Goal: Obtain resource: Download file/media

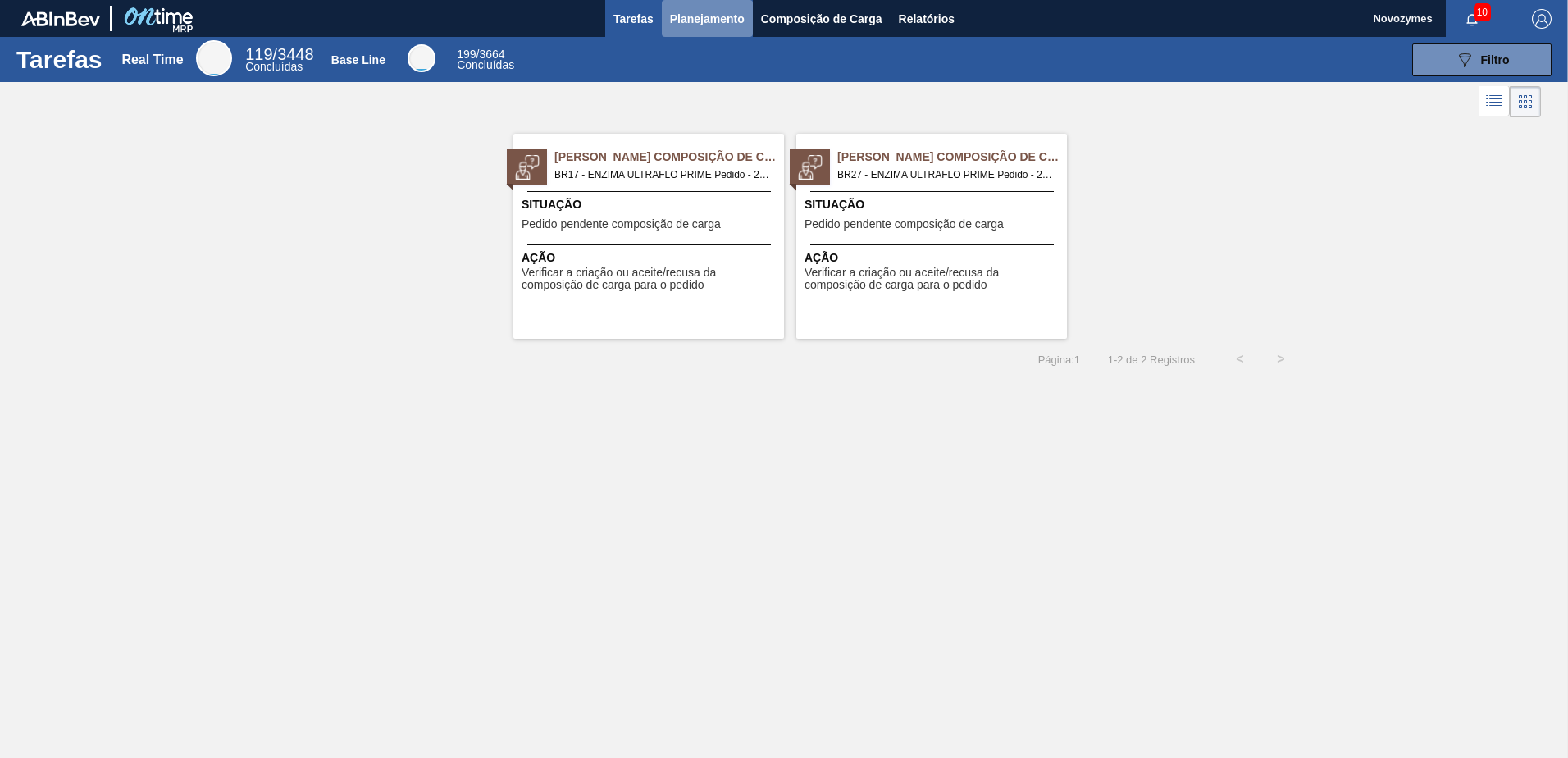
click at [702, 11] on span "Planejamento" at bounding box center [708, 19] width 75 height 20
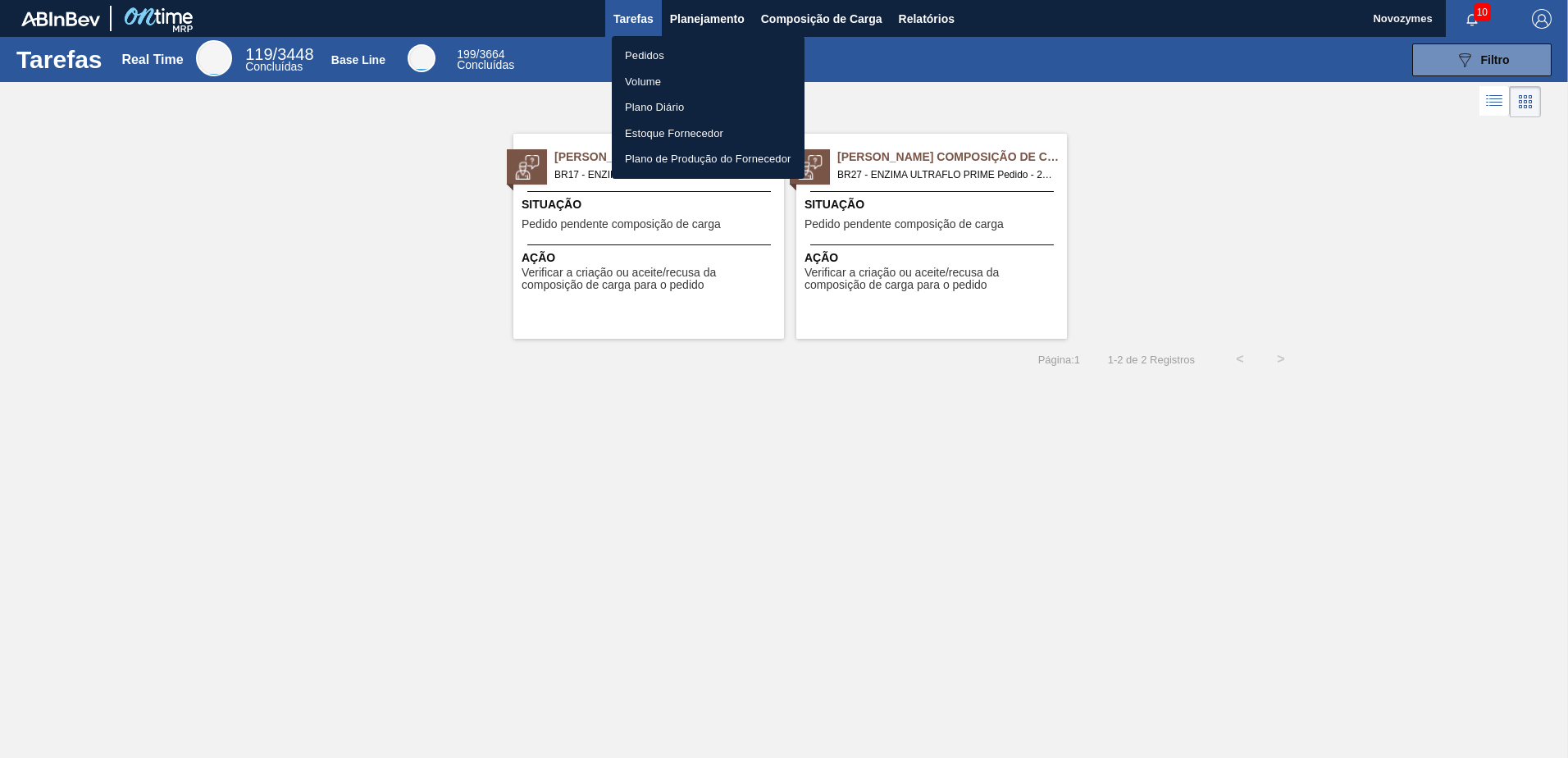
click at [651, 57] on li "Pedidos" at bounding box center [709, 55] width 193 height 26
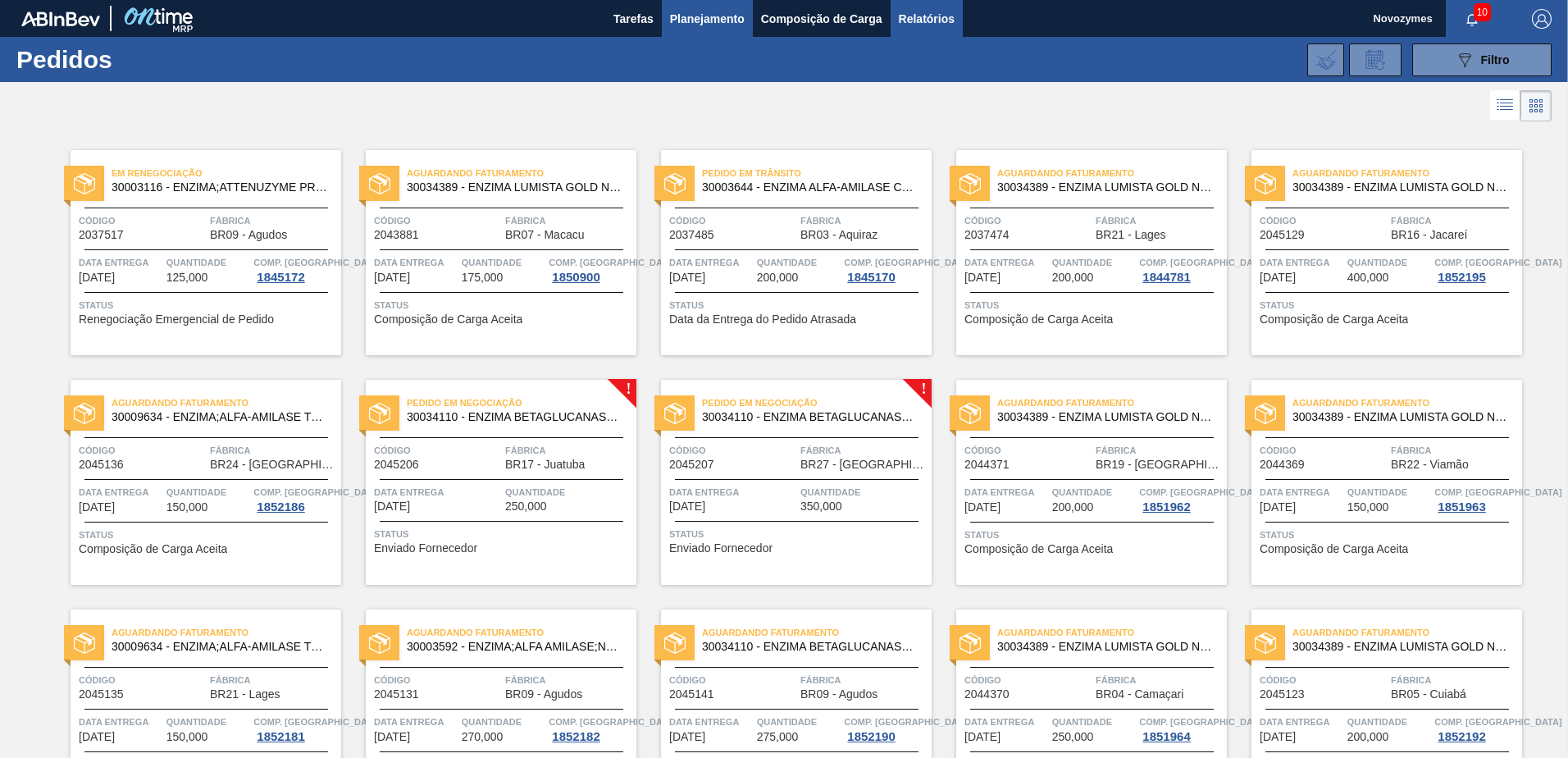
click at [912, 20] on span "Relatórios" at bounding box center [926, 19] width 55 height 20
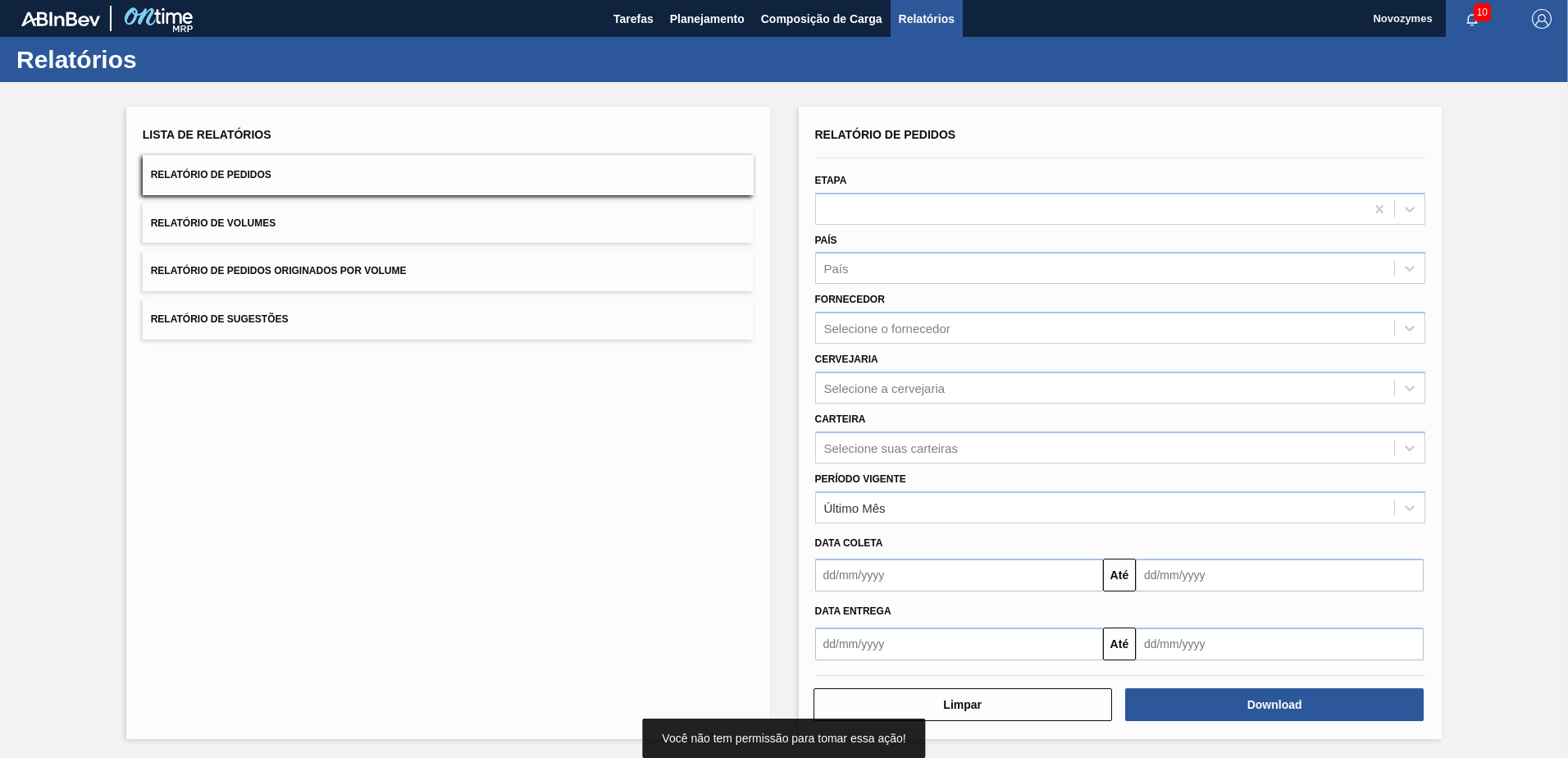
click at [370, 428] on div "Lista de Relatórios Relatório de Pedidos Relatório de Volumes Relatório de Pedi…" at bounding box center [448, 423] width 644 height 633
click at [895, 271] on div "País" at bounding box center [1105, 269] width 579 height 24
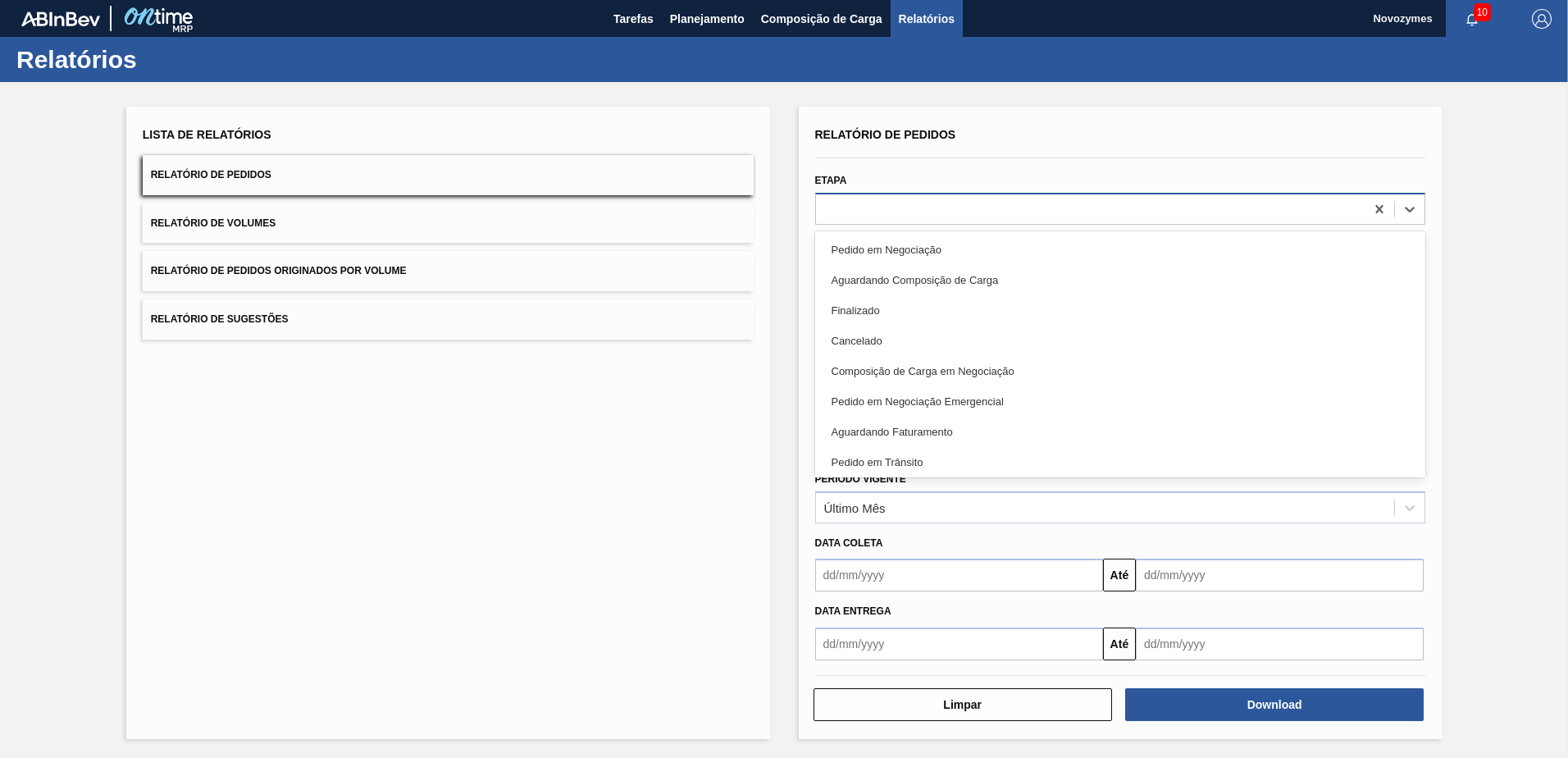
click at [897, 217] on div at bounding box center [1091, 209] width 549 height 24
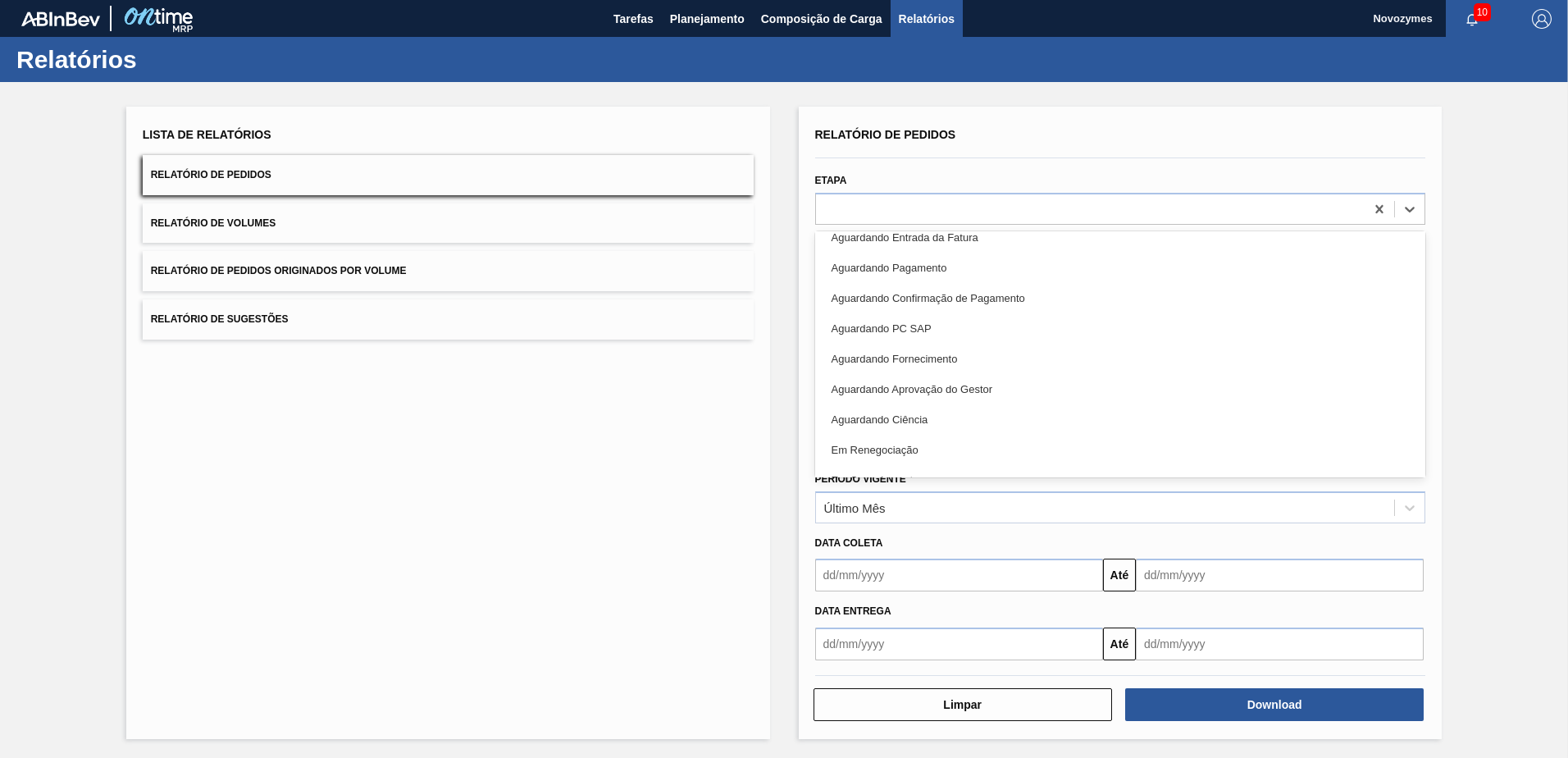
scroll to position [204, 0]
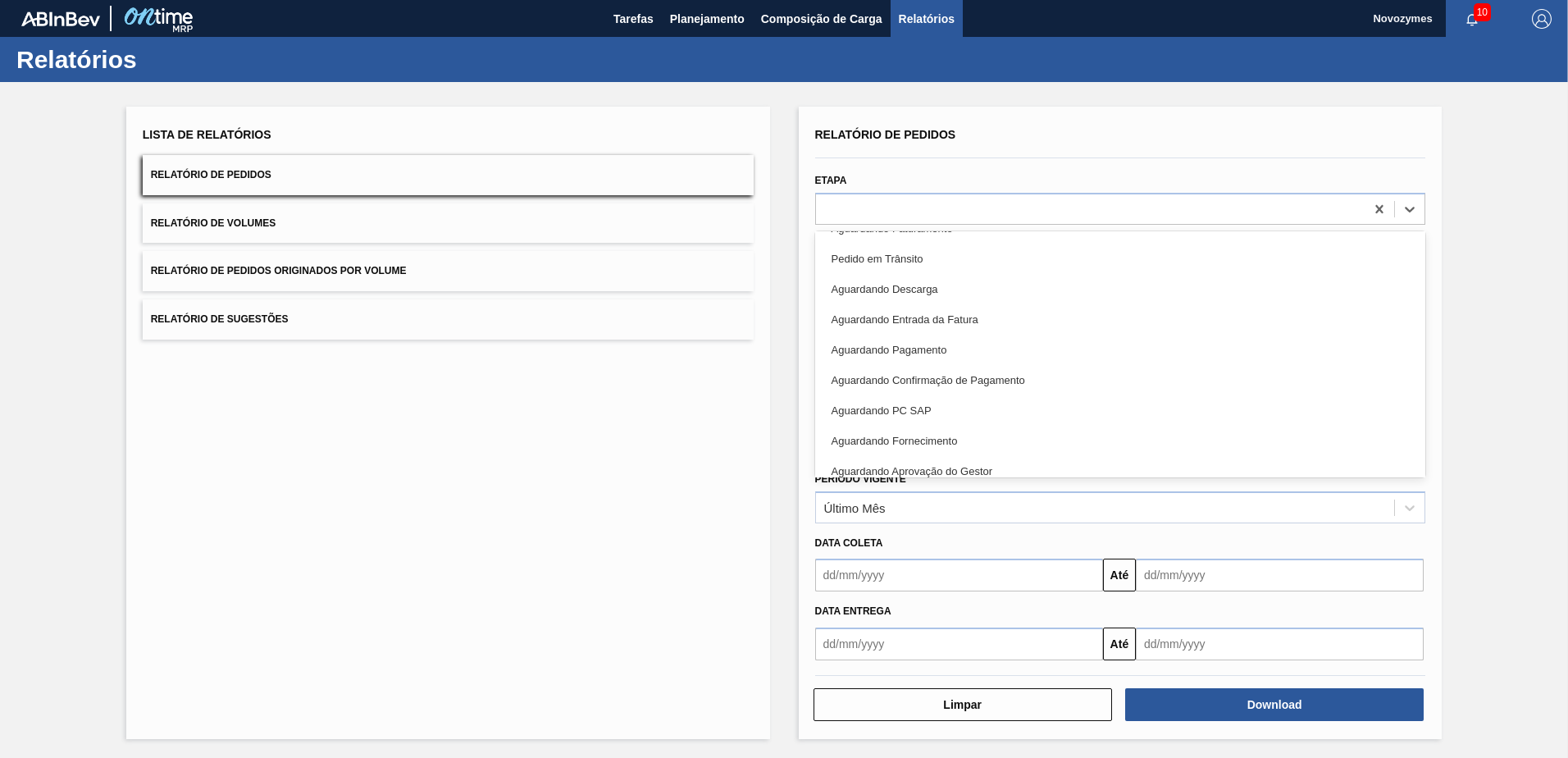
click at [610, 445] on div "Lista de Relatórios Relatório de Pedidos Relatório de Volumes Relatório de Pedi…" at bounding box center [448, 423] width 644 height 633
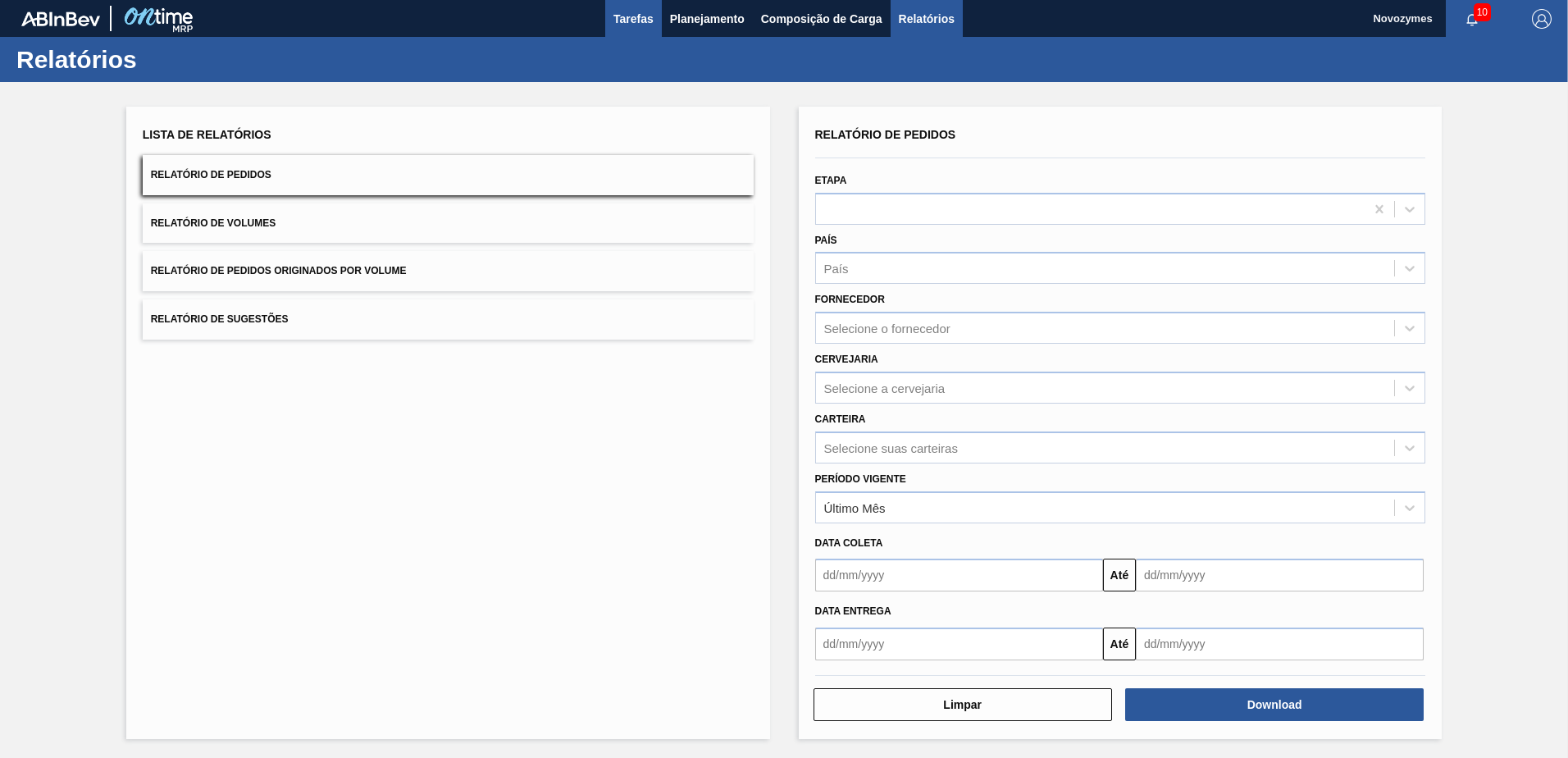
click at [605, 15] on button "Tarefas" at bounding box center [634, 18] width 56 height 37
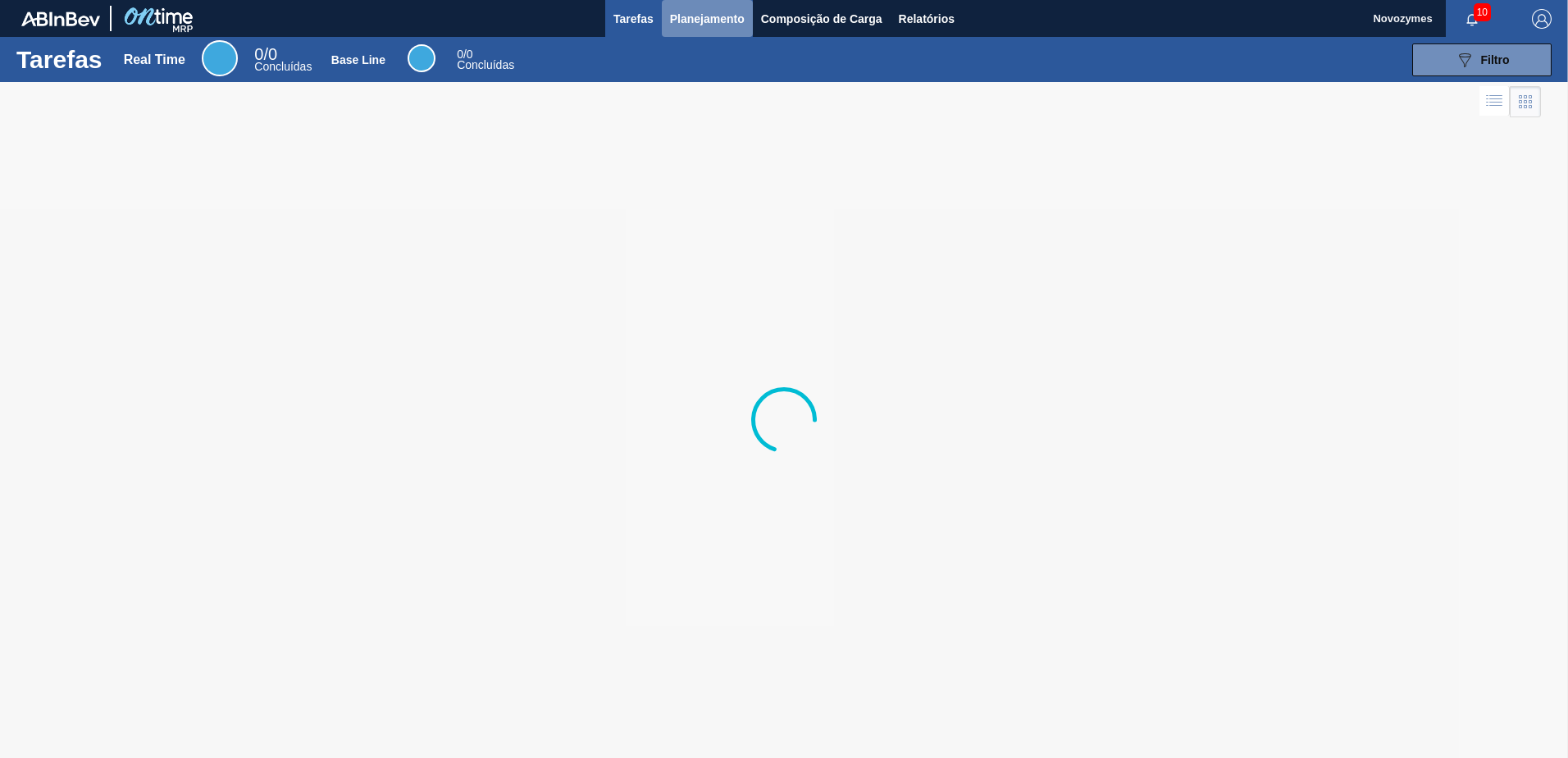
click at [697, 10] on span "Planejamento" at bounding box center [708, 19] width 75 height 20
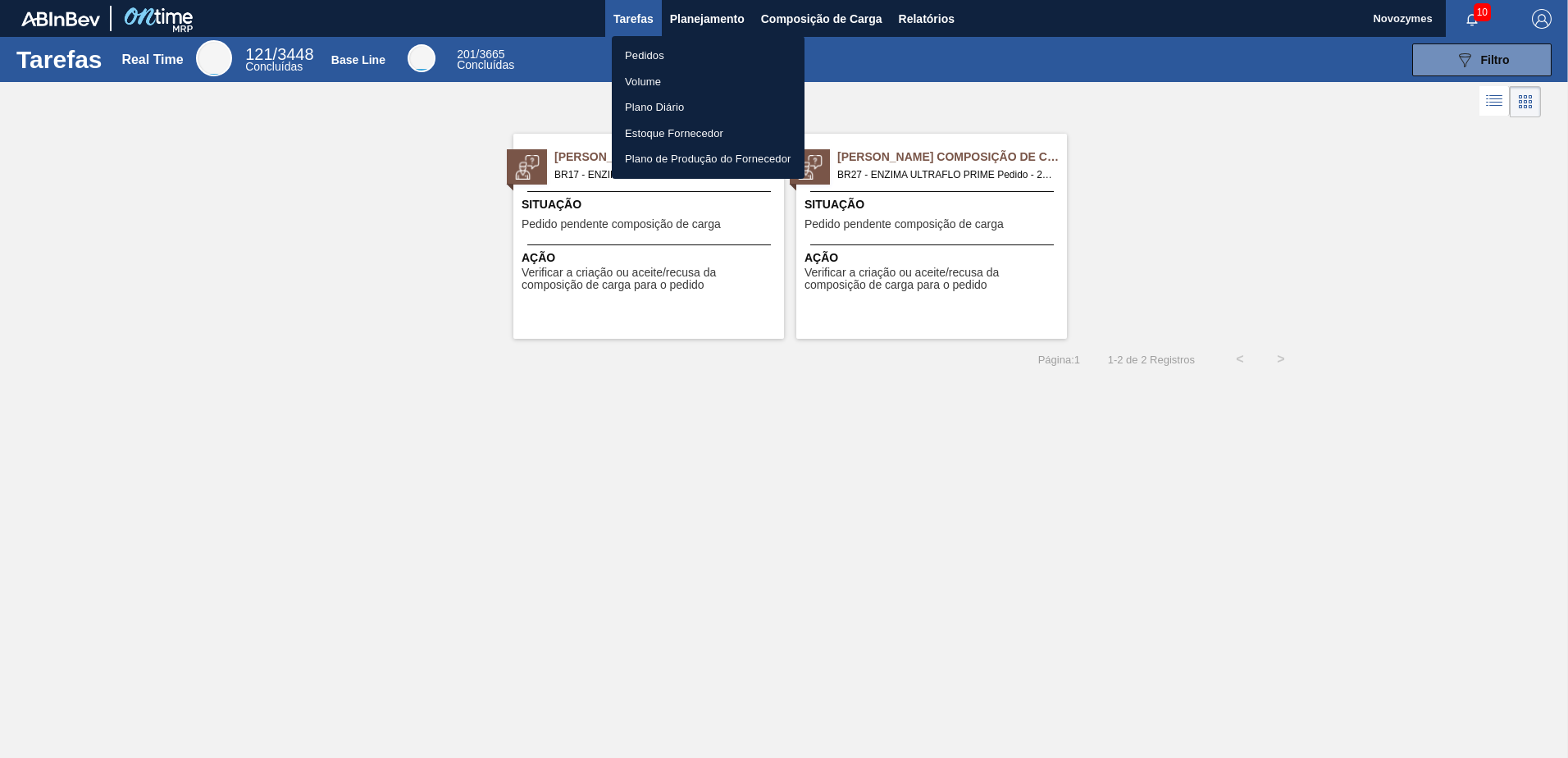
click at [679, 63] on li "Pedidos" at bounding box center [709, 55] width 193 height 26
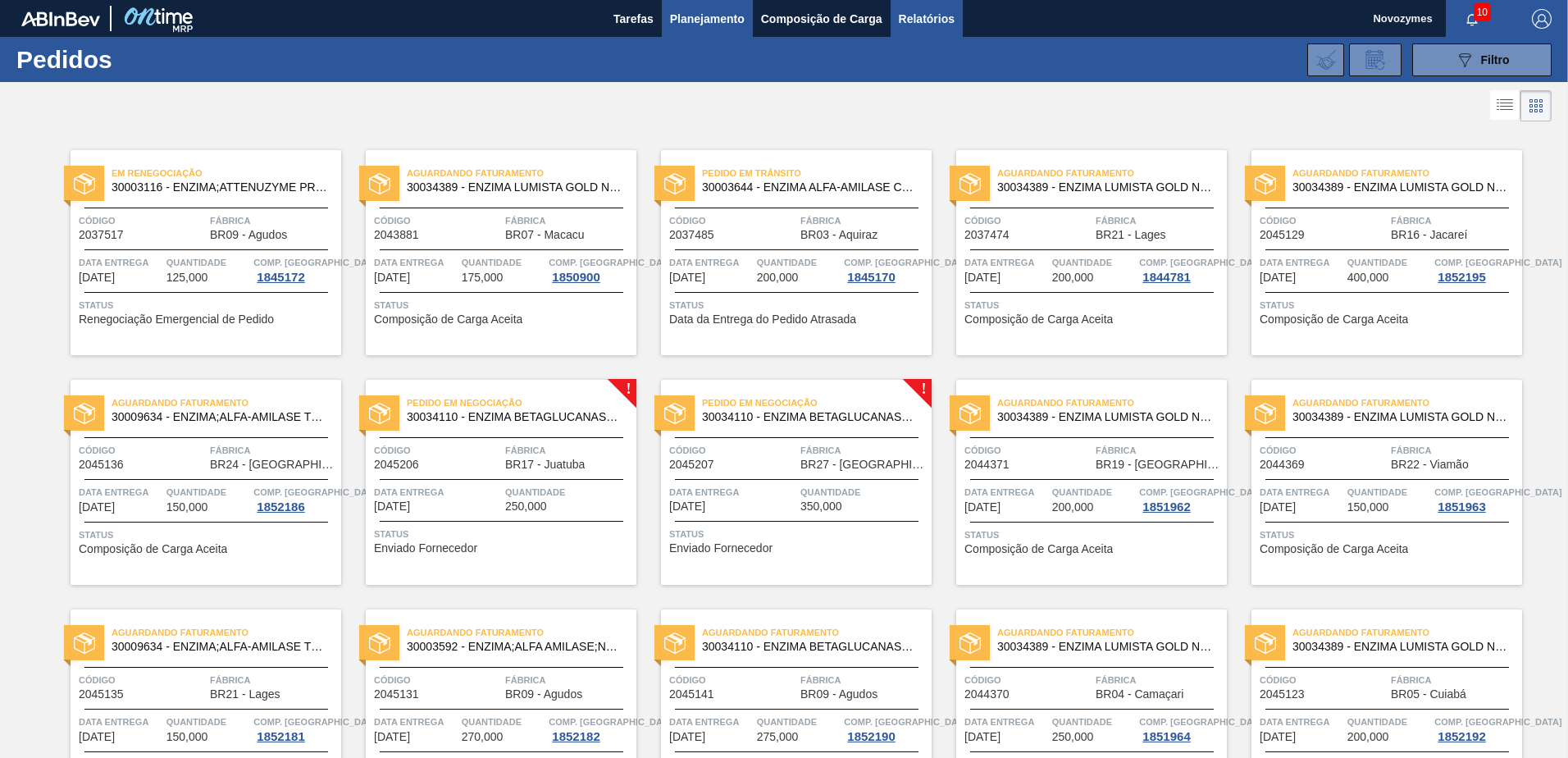
click at [936, 9] on span "Relatórios" at bounding box center [926, 19] width 55 height 20
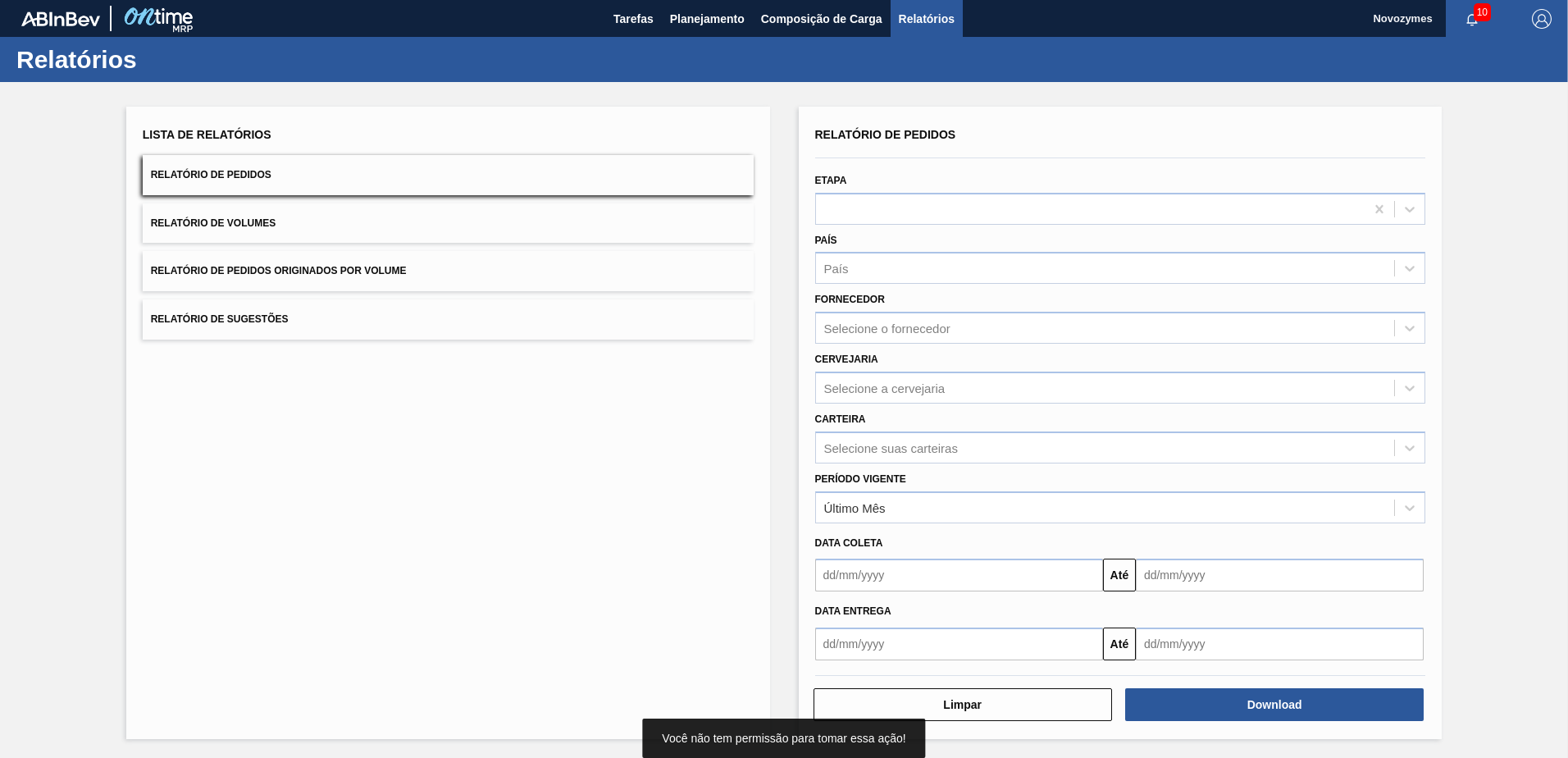
click at [286, 162] on button "Relatório de Pedidos" at bounding box center [448, 175] width 611 height 40
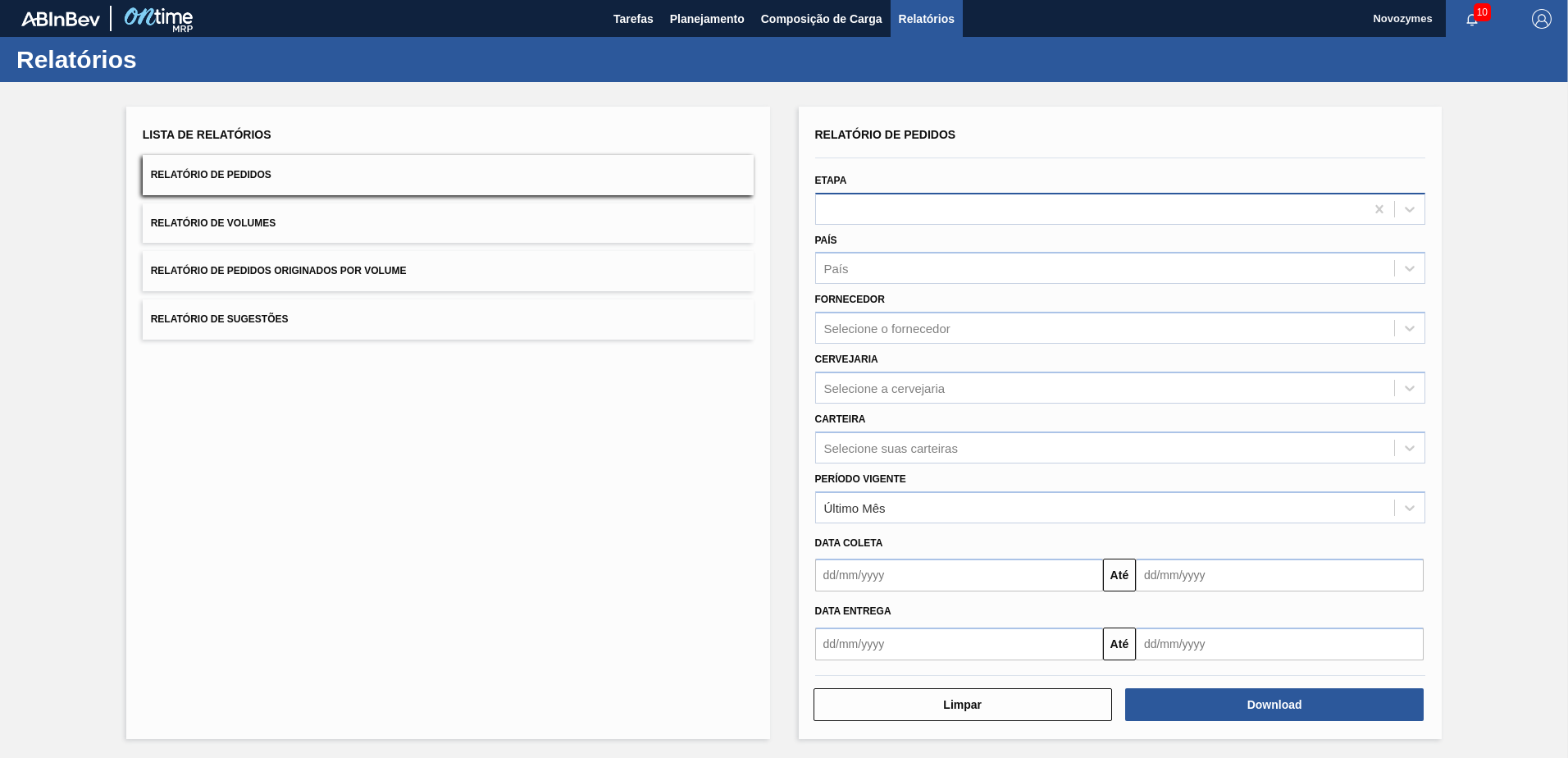
click at [1015, 213] on div at bounding box center [1091, 209] width 549 height 24
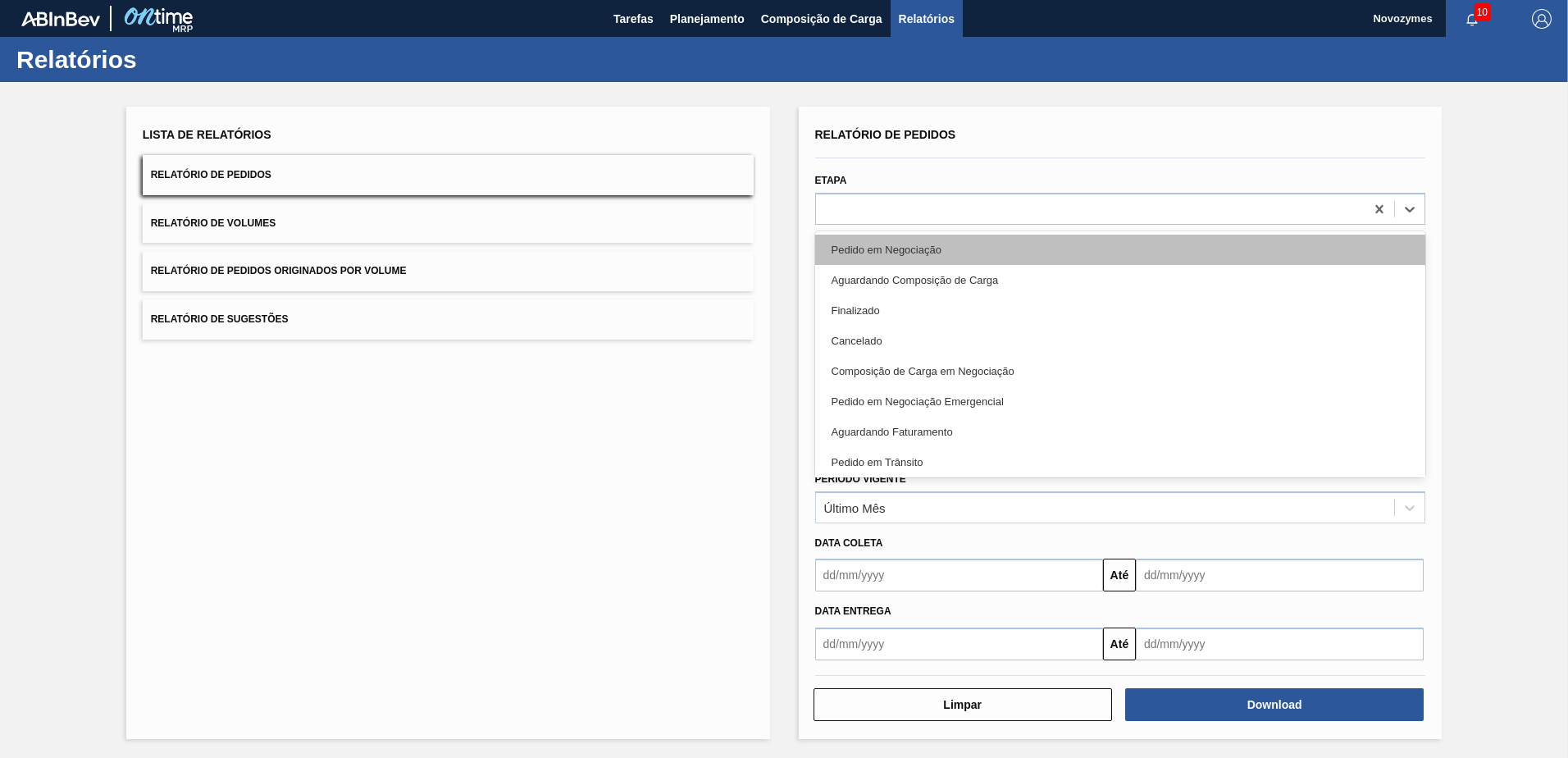
click at [993, 238] on div "Pedido em Negociação" at bounding box center [1120, 250] width 611 height 31
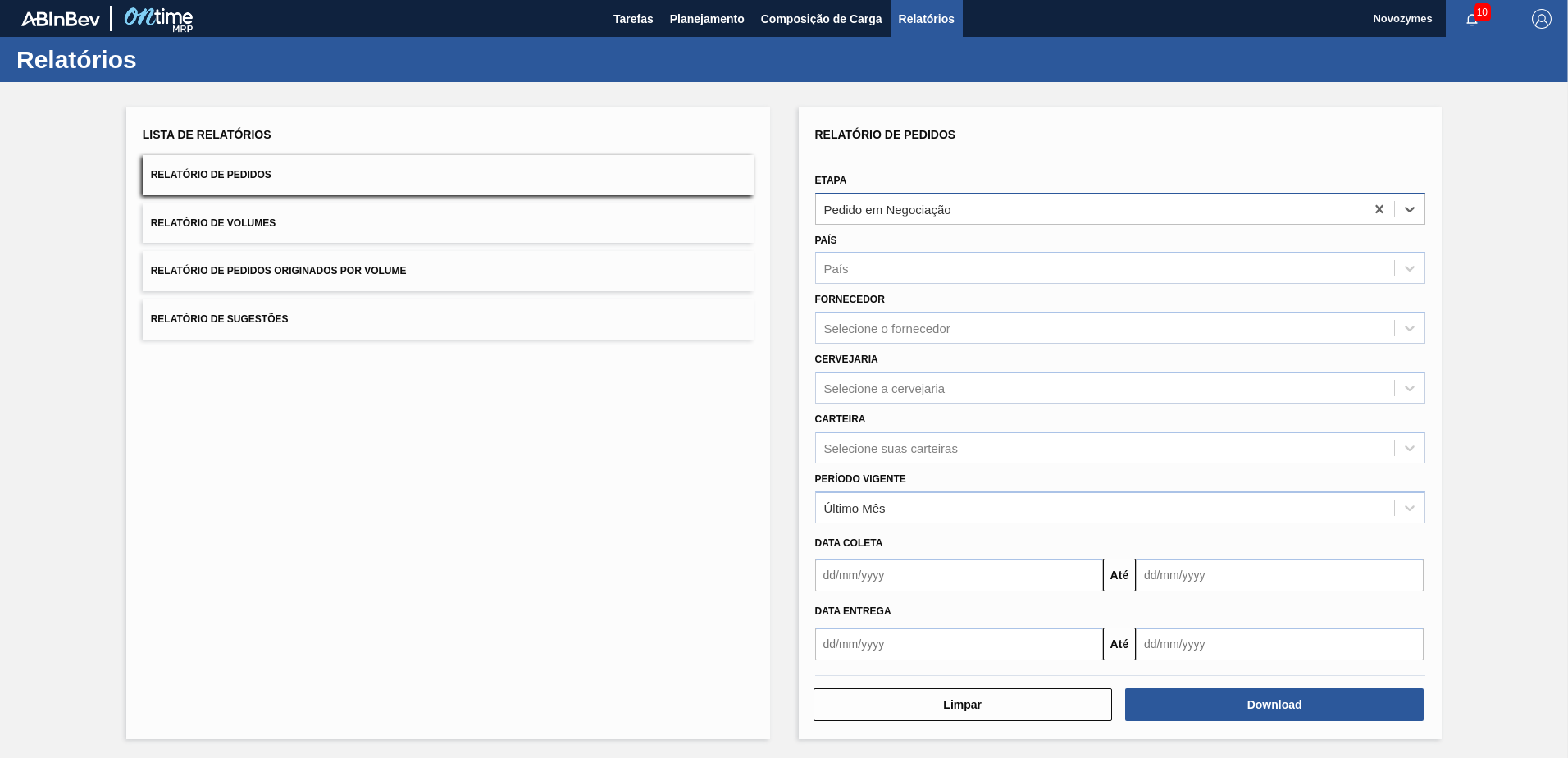
click at [1013, 213] on div "Pedido em Negociação" at bounding box center [1091, 209] width 549 height 24
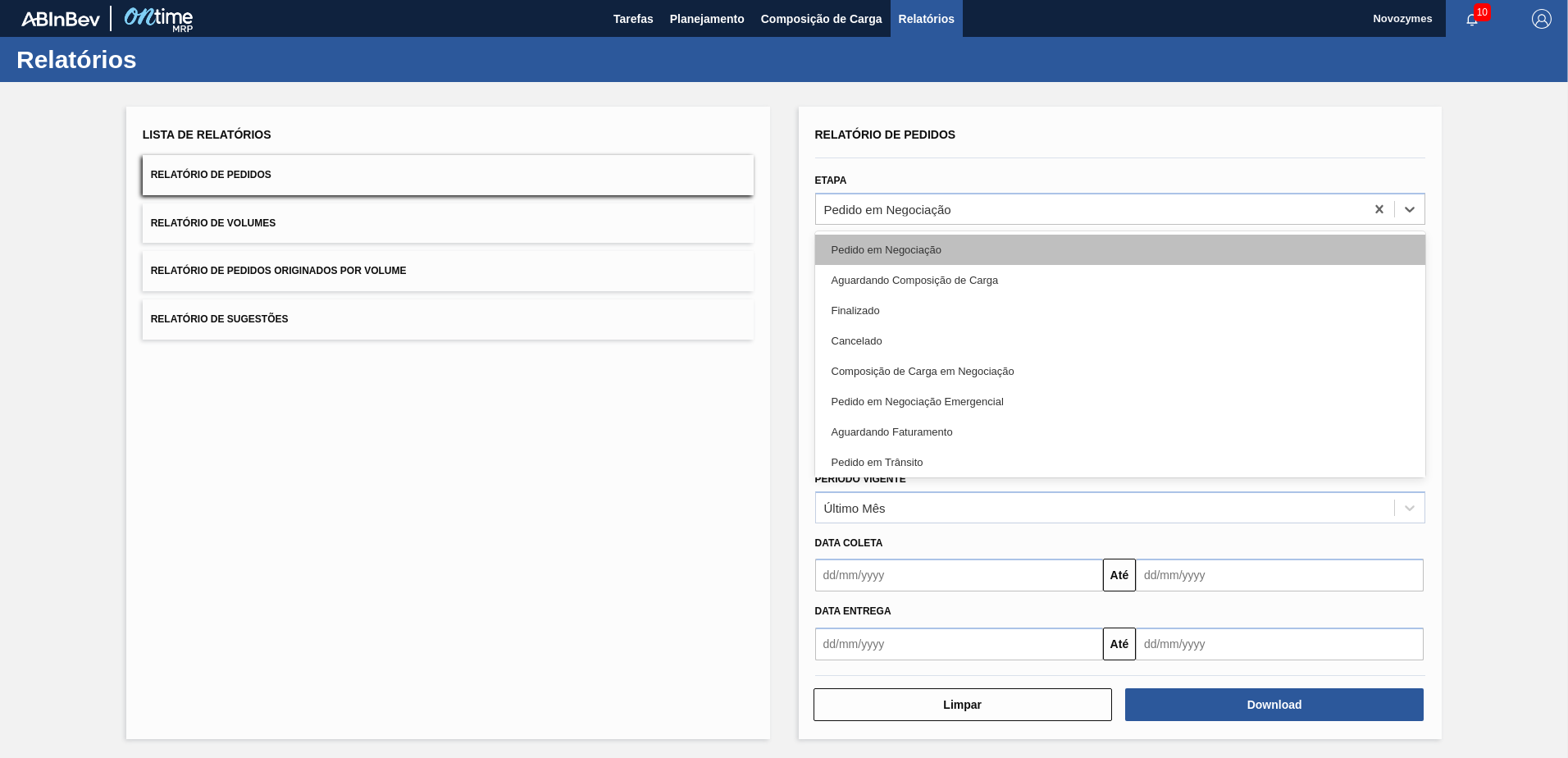
click at [888, 251] on div "Pedido em Negociação" at bounding box center [1120, 250] width 611 height 31
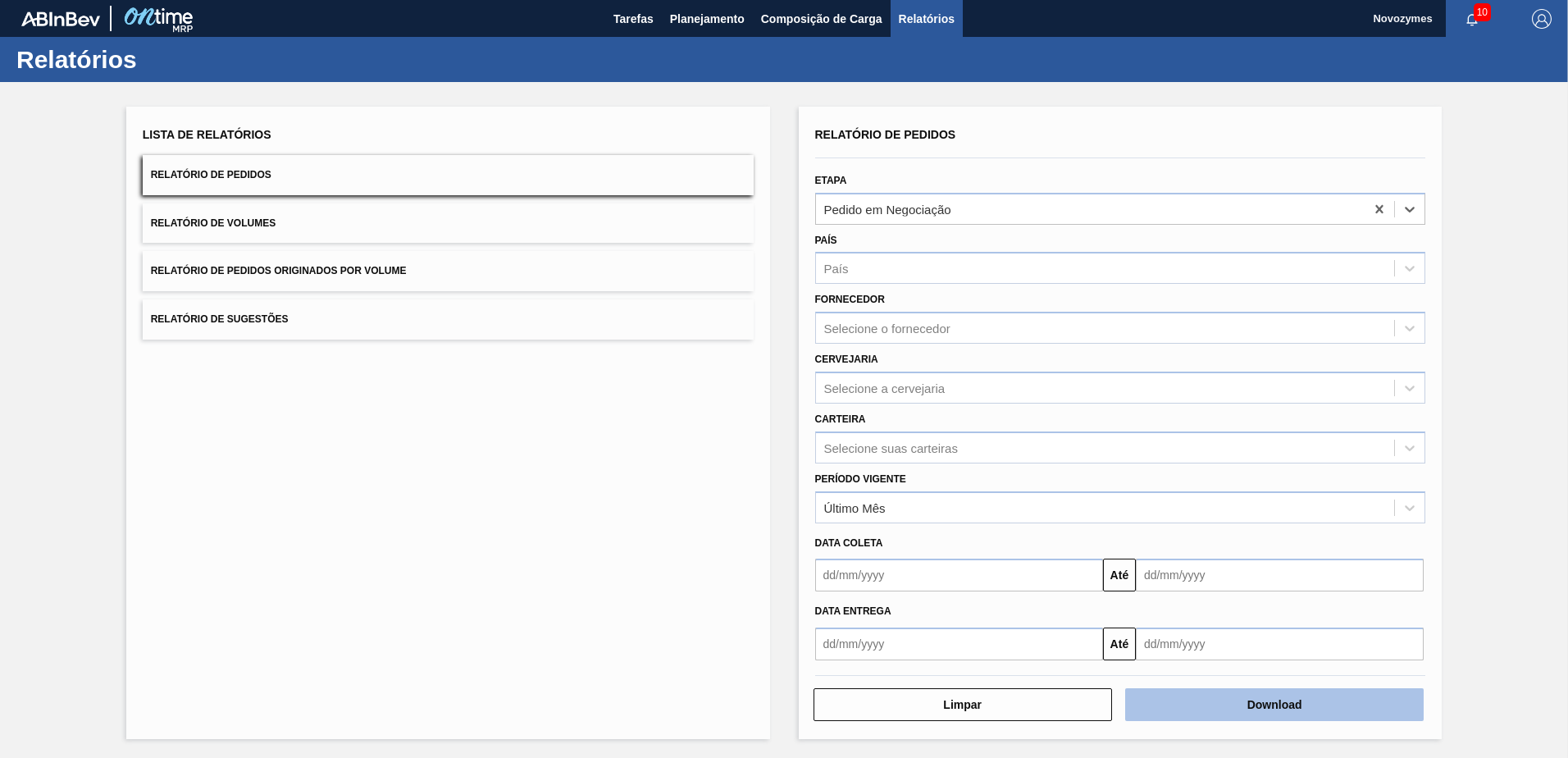
click at [1269, 699] on button "Download" at bounding box center [1275, 704] width 298 height 32
